Goal: Transaction & Acquisition: Purchase product/service

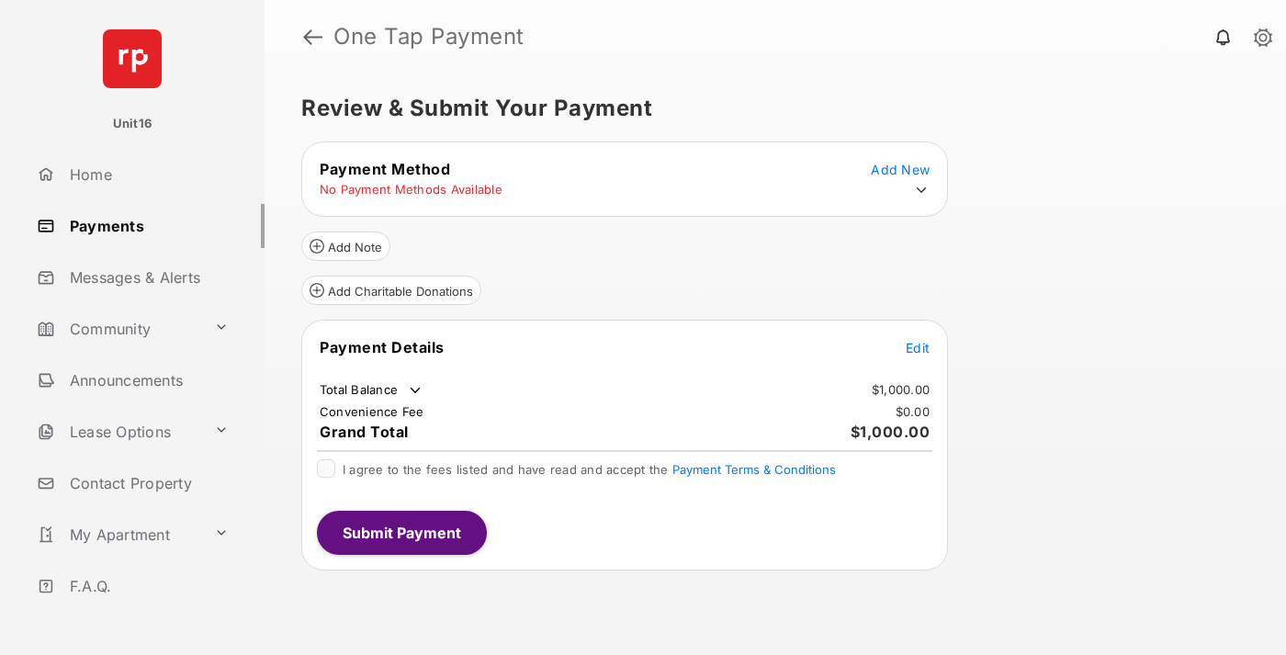
click at [918, 347] on span "Edit" at bounding box center [918, 348] width 24 height 16
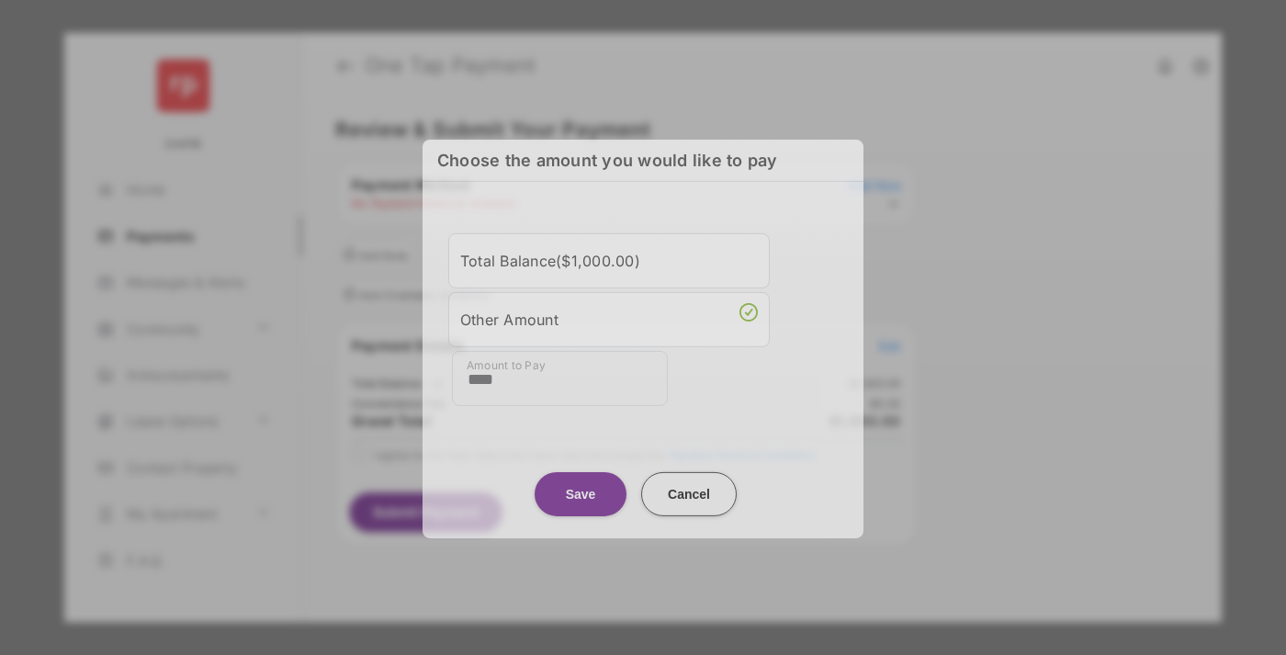
type input "****"
click at [581, 493] on button "Save" at bounding box center [581, 493] width 92 height 44
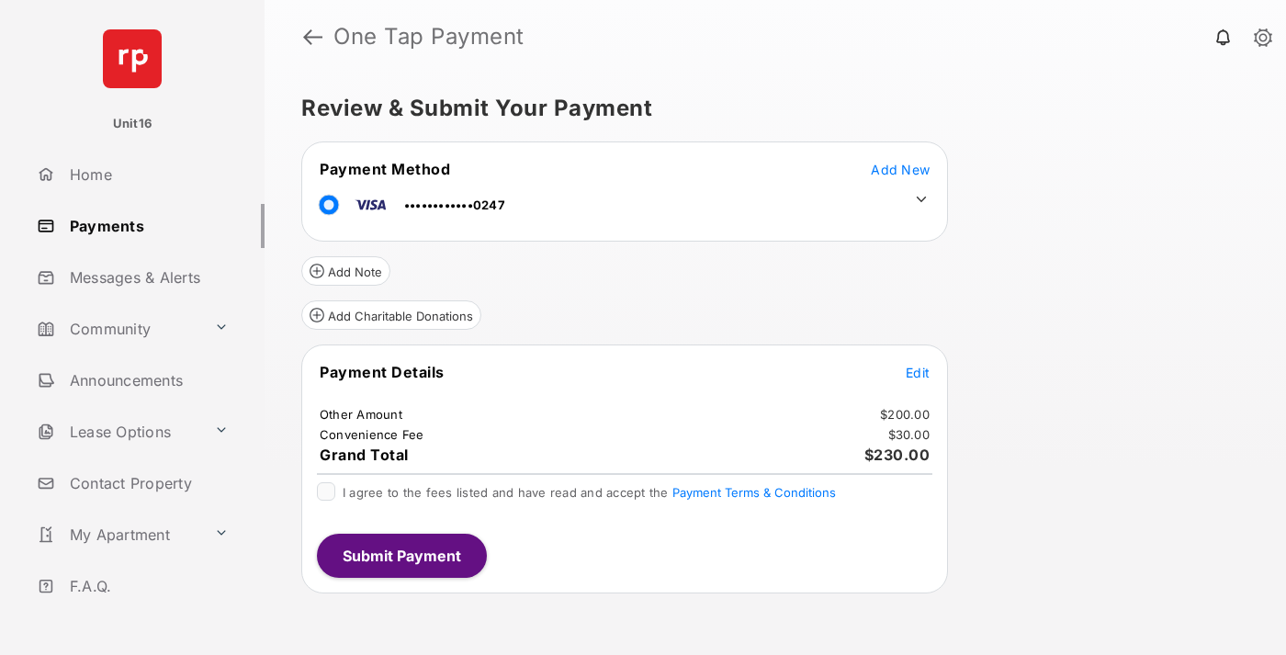
click at [921, 199] on icon at bounding box center [921, 199] width 17 height 17
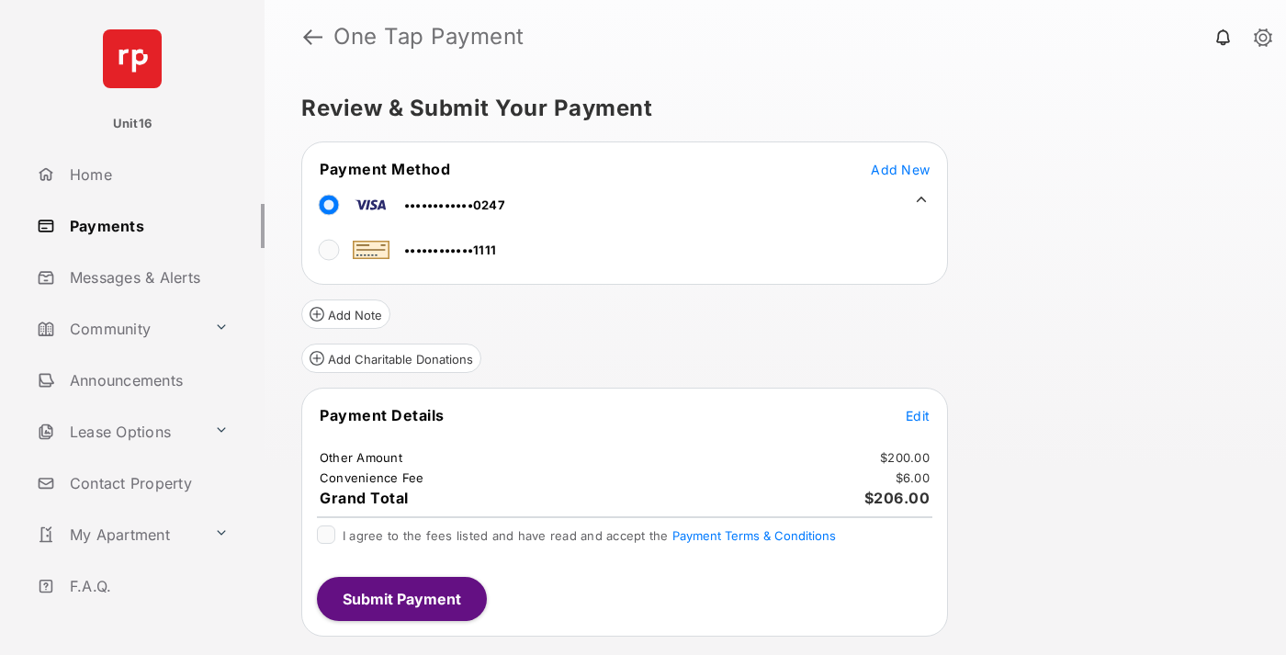
click at [918, 415] on span "Edit" at bounding box center [918, 416] width 24 height 16
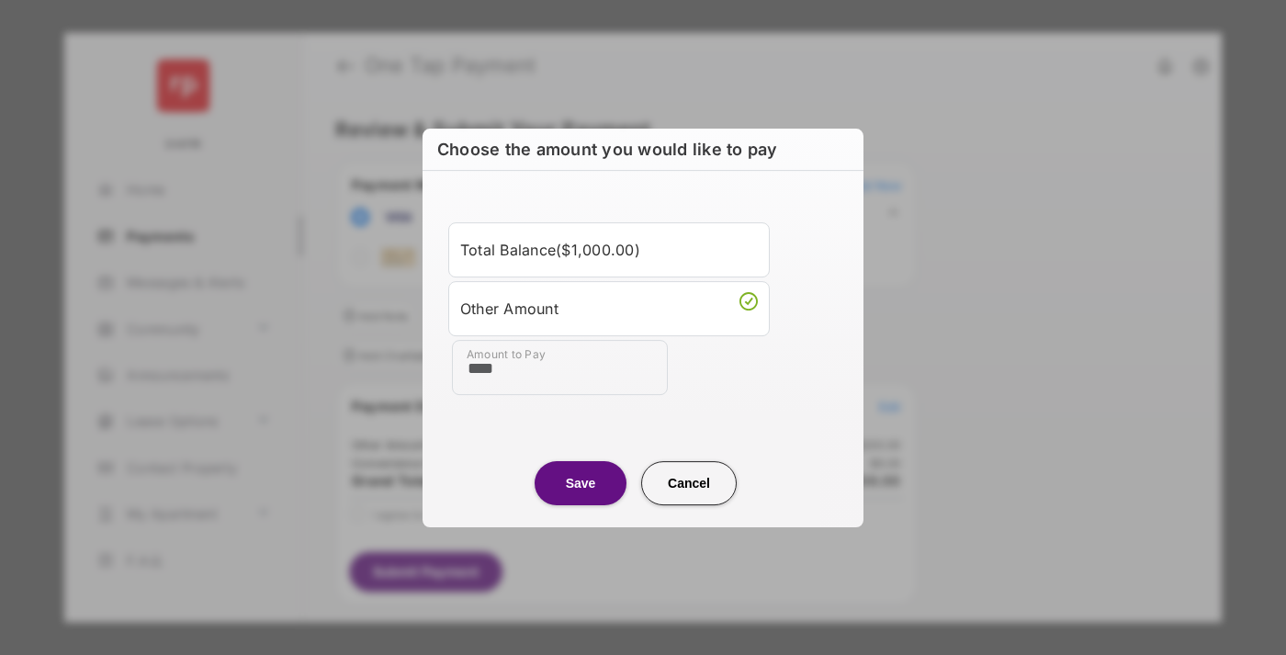
click at [581, 482] on button "Save" at bounding box center [581, 483] width 92 height 44
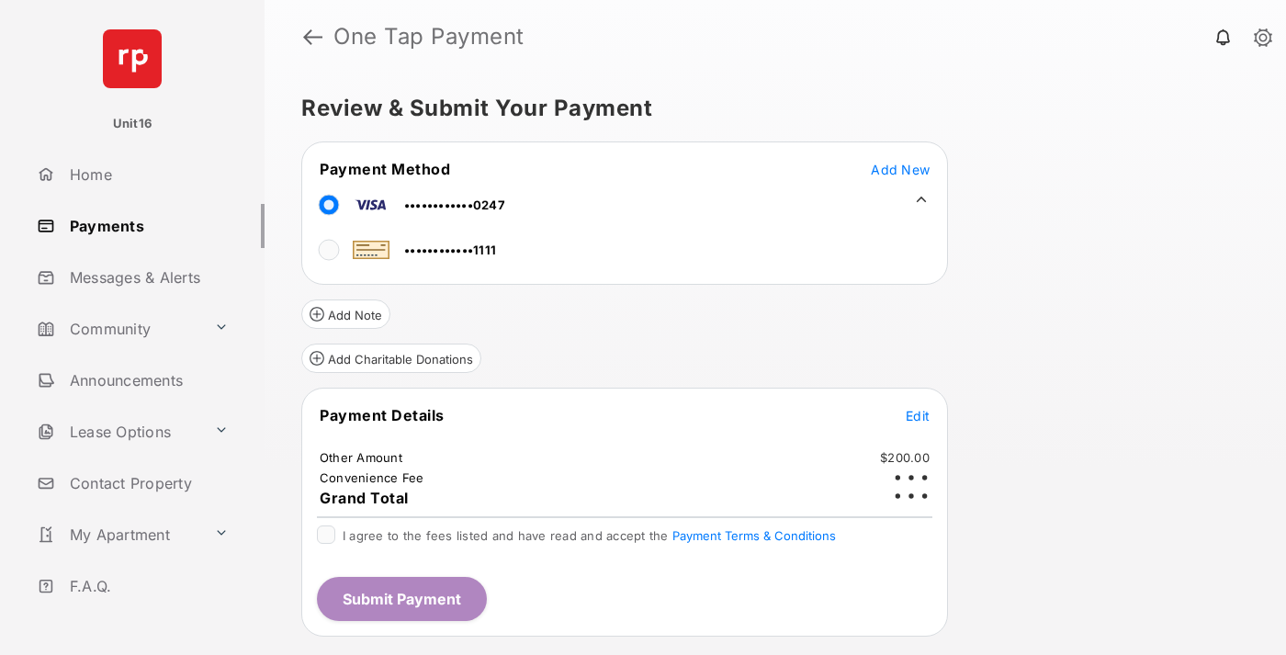
click at [400, 598] on button "Submit Payment" at bounding box center [402, 599] width 170 height 44
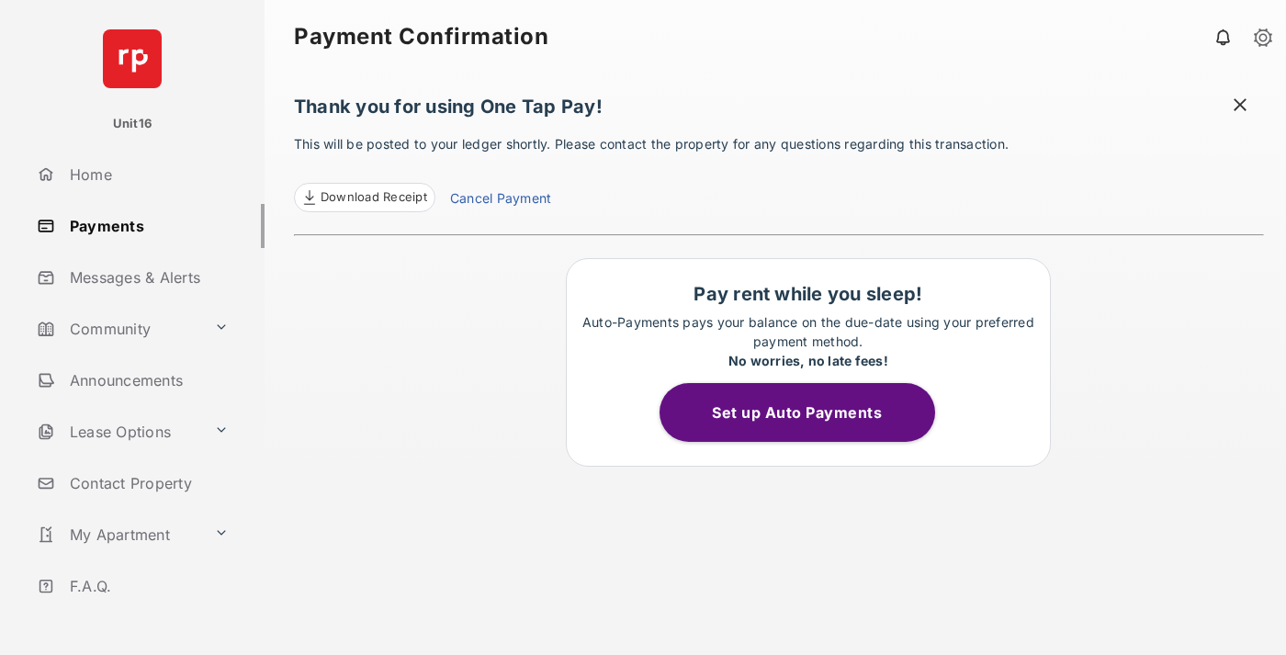
click at [500, 200] on link "Cancel Payment" at bounding box center [500, 200] width 101 height 24
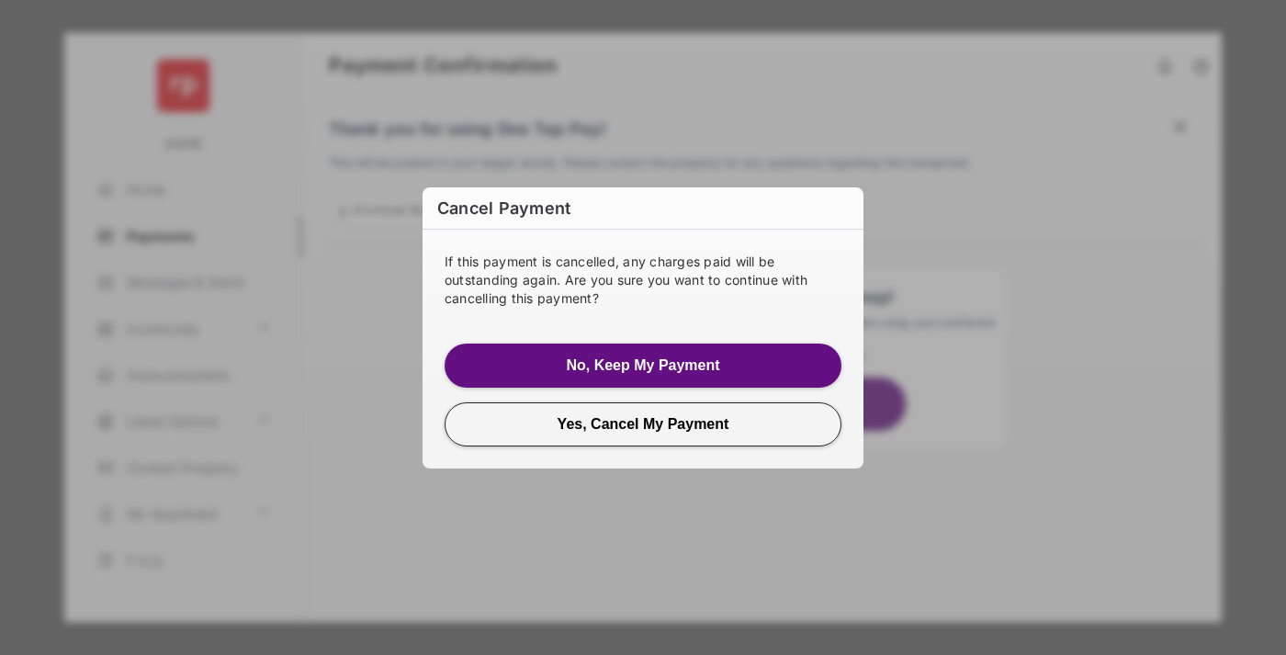
click at [643, 423] on button "Yes, Cancel My Payment" at bounding box center [643, 424] width 397 height 44
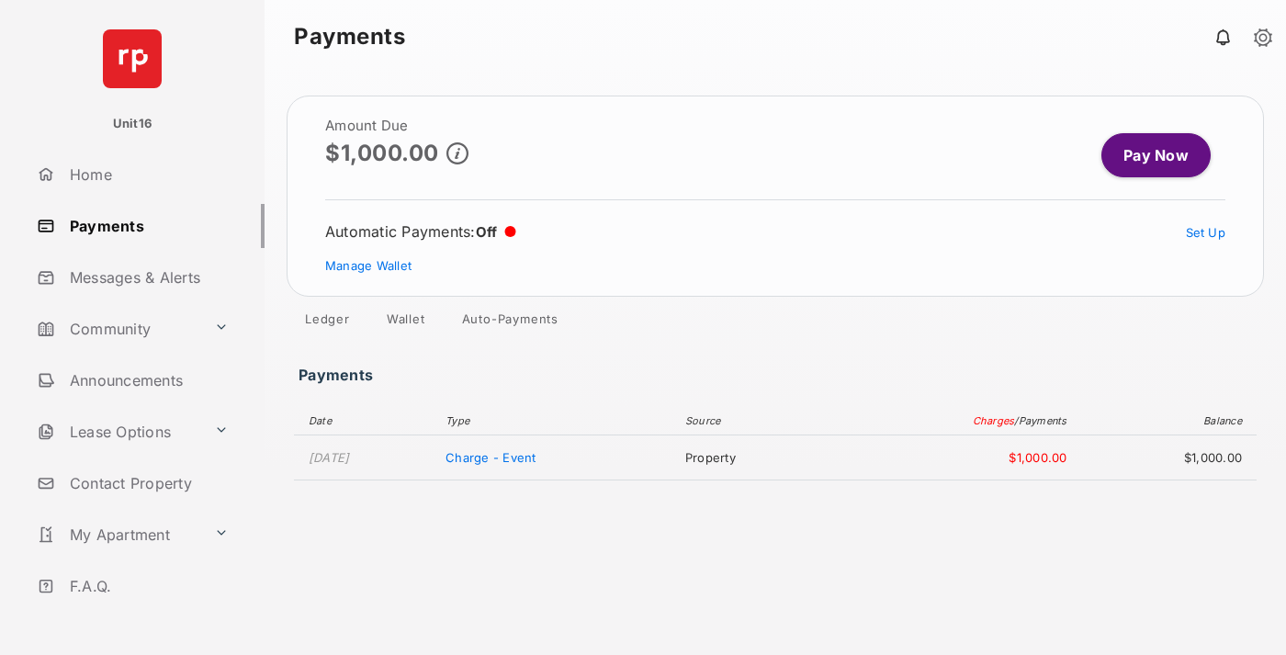
click at [368, 265] on link "Manage Wallet" at bounding box center [368, 265] width 86 height 15
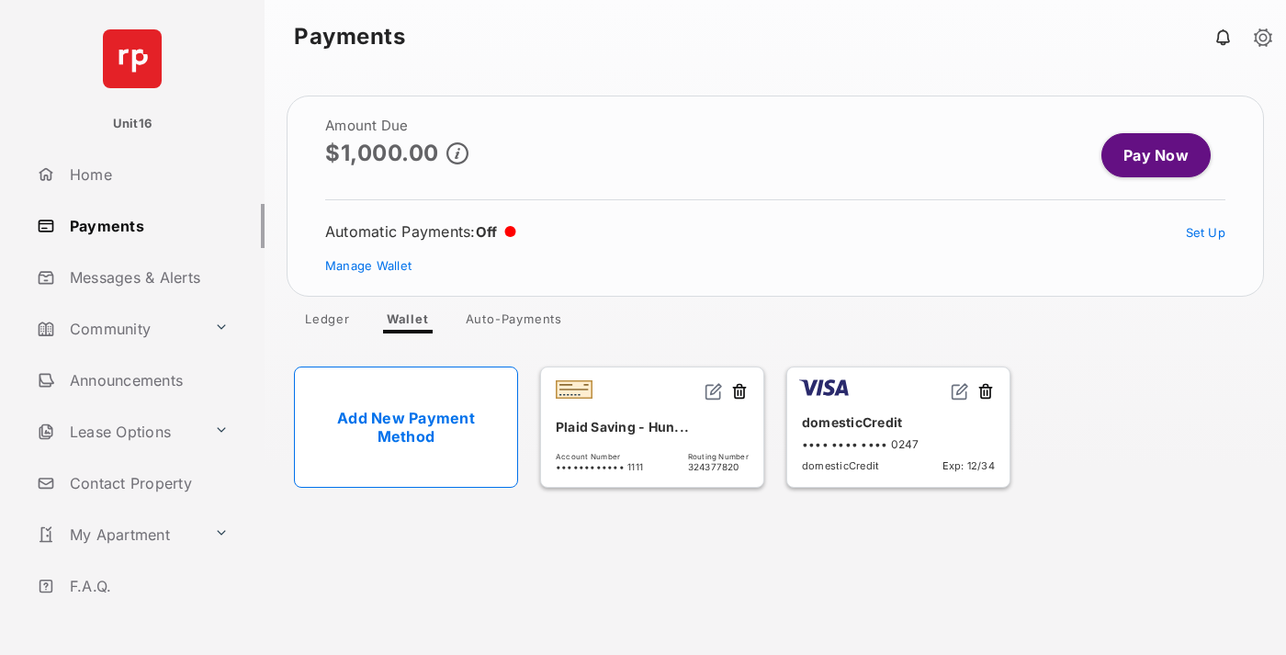
click at [986, 392] on button at bounding box center [985, 392] width 18 height 21
